Goal: Task Accomplishment & Management: Manage account settings

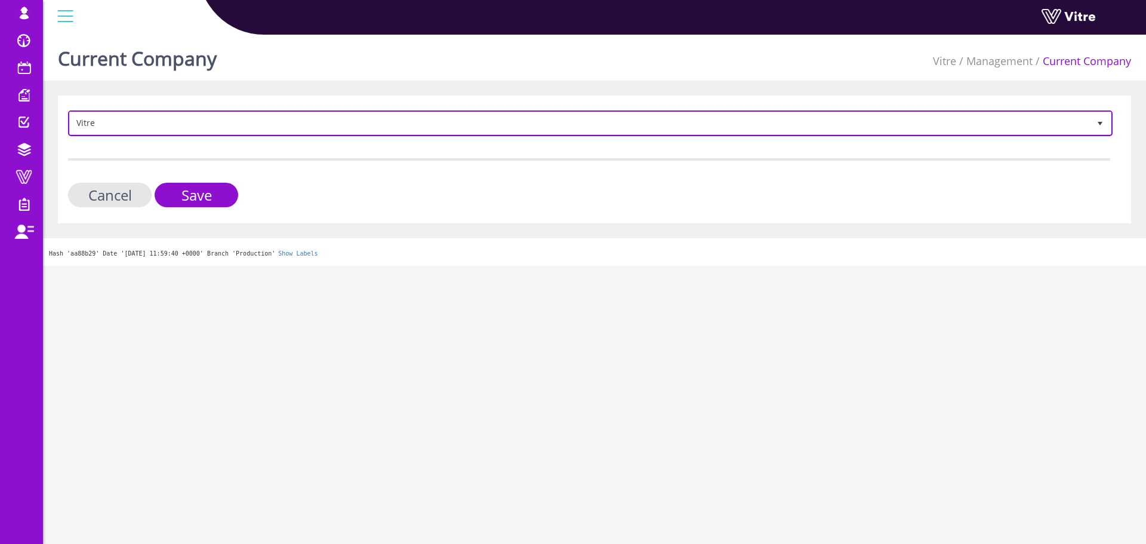
click at [138, 134] on span "Vitre" at bounding box center [590, 123] width 1042 height 23
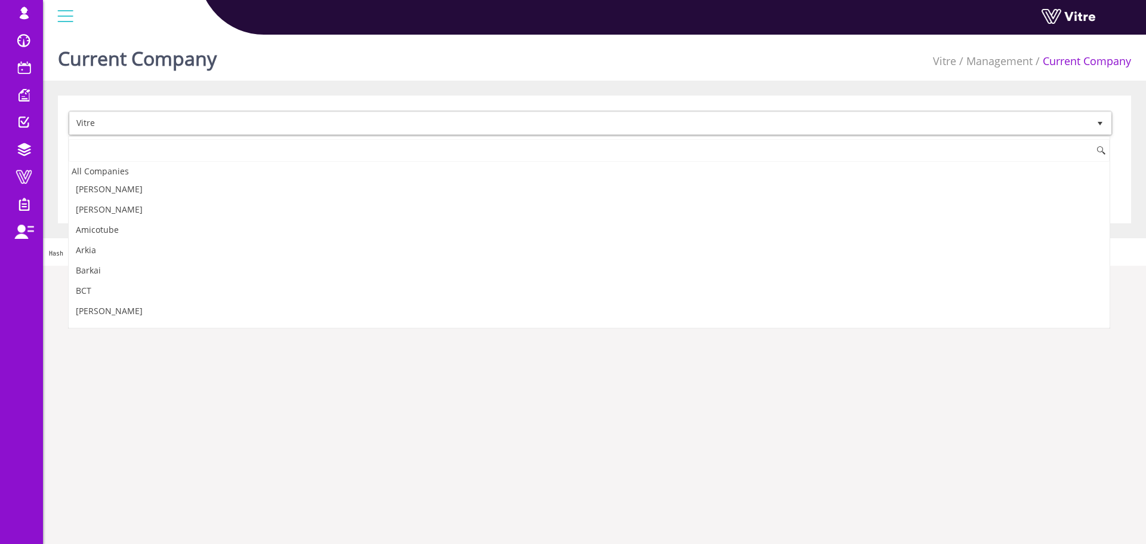
scroll to position [1599, 0]
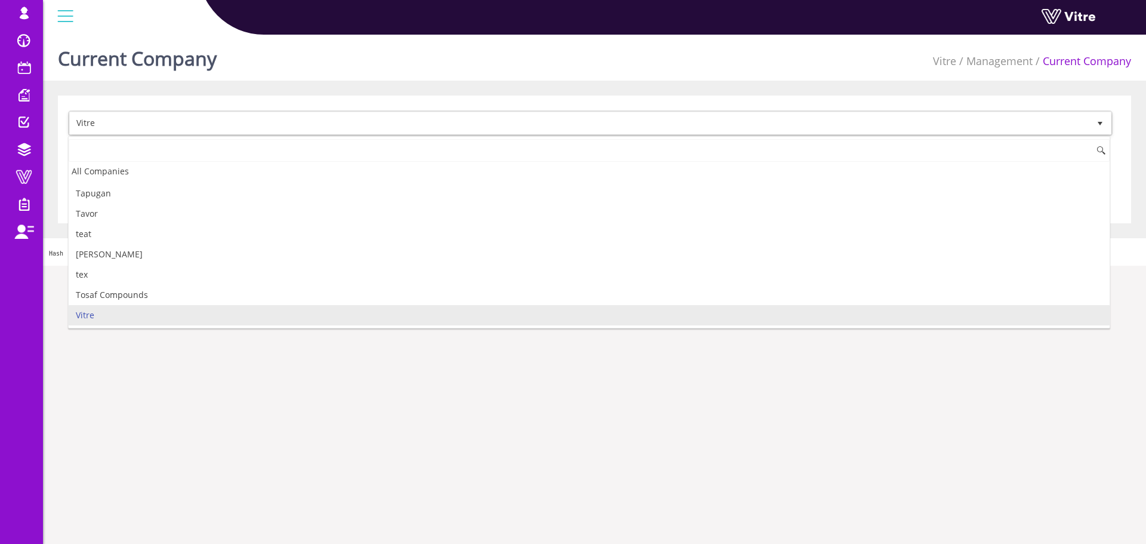
type input "o"
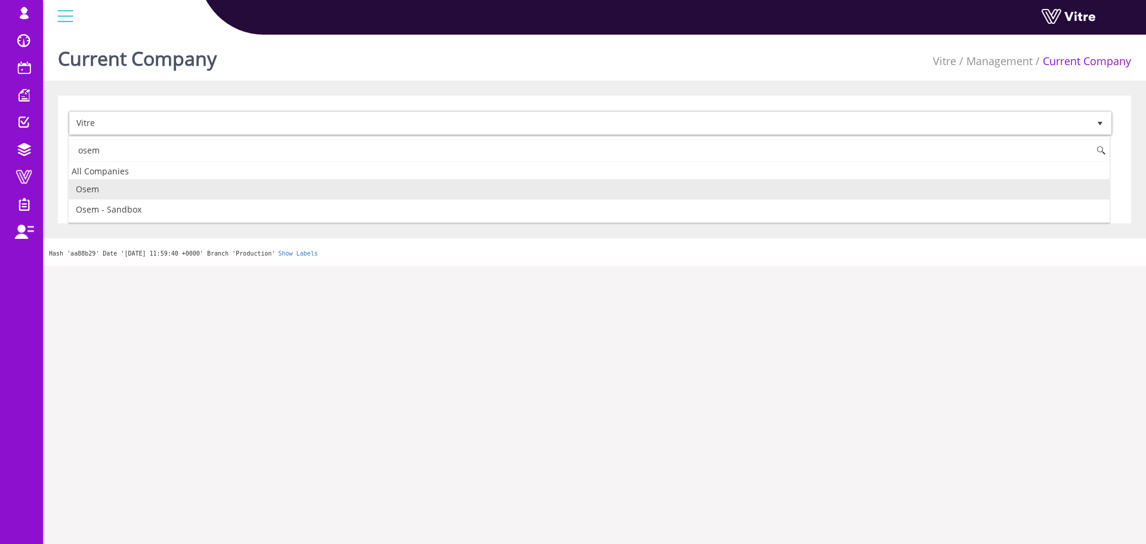
click at [152, 188] on li "Osem" at bounding box center [589, 189] width 1041 height 20
type input "osem"
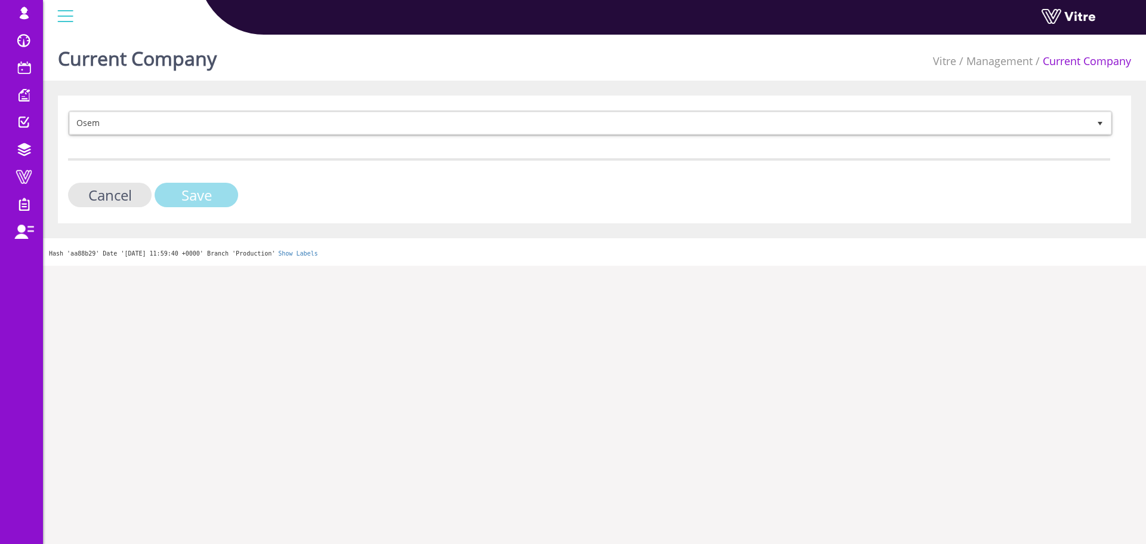
click at [175, 198] on input "Save" at bounding box center [197, 195] width 84 height 24
